Goal: Transaction & Acquisition: Purchase product/service

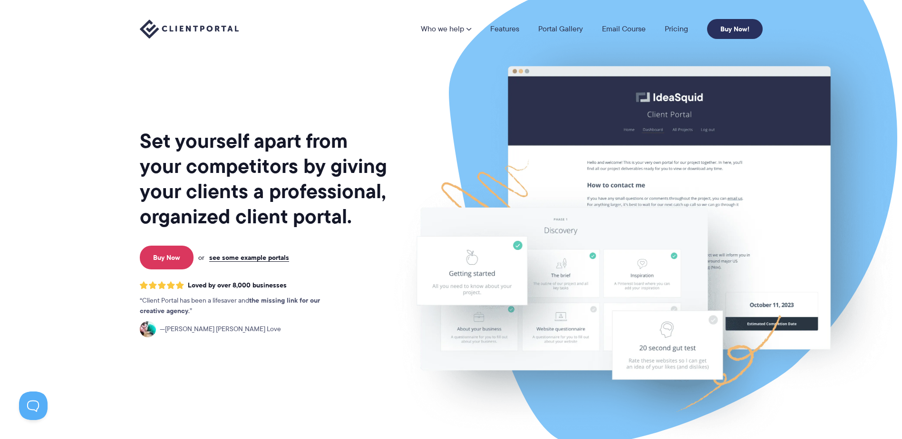
click at [733, 25] on link "Buy Now!" at bounding box center [735, 29] width 56 height 20
